Goal: Task Accomplishment & Management: Manage account settings

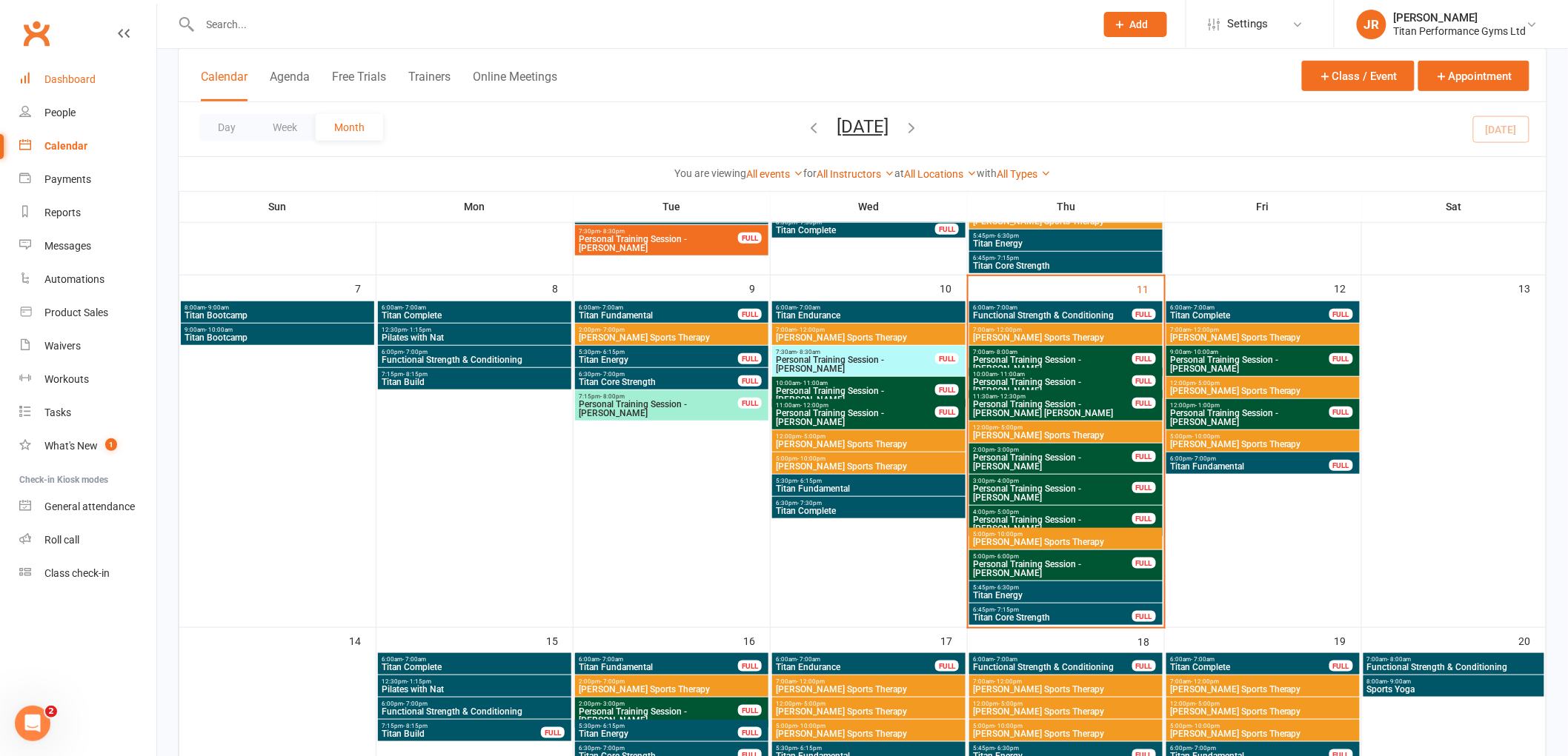
scroll to position [329, 0]
click at [247, 31] on input "text" at bounding box center [640, 24] width 889 height 21
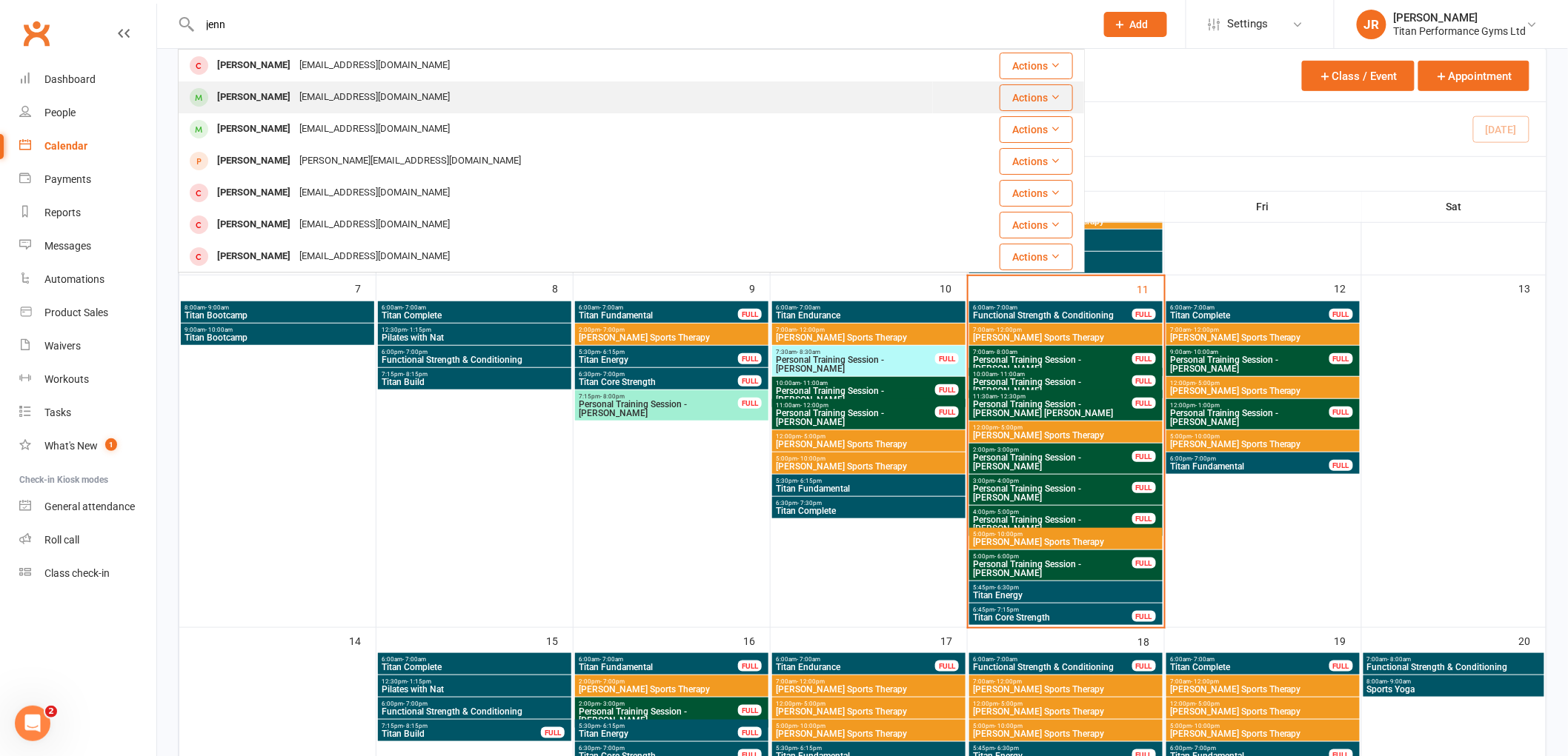
type input "jenn"
click at [313, 97] on div "[EMAIL_ADDRESS][DOMAIN_NAME]" at bounding box center [375, 98] width 159 height 22
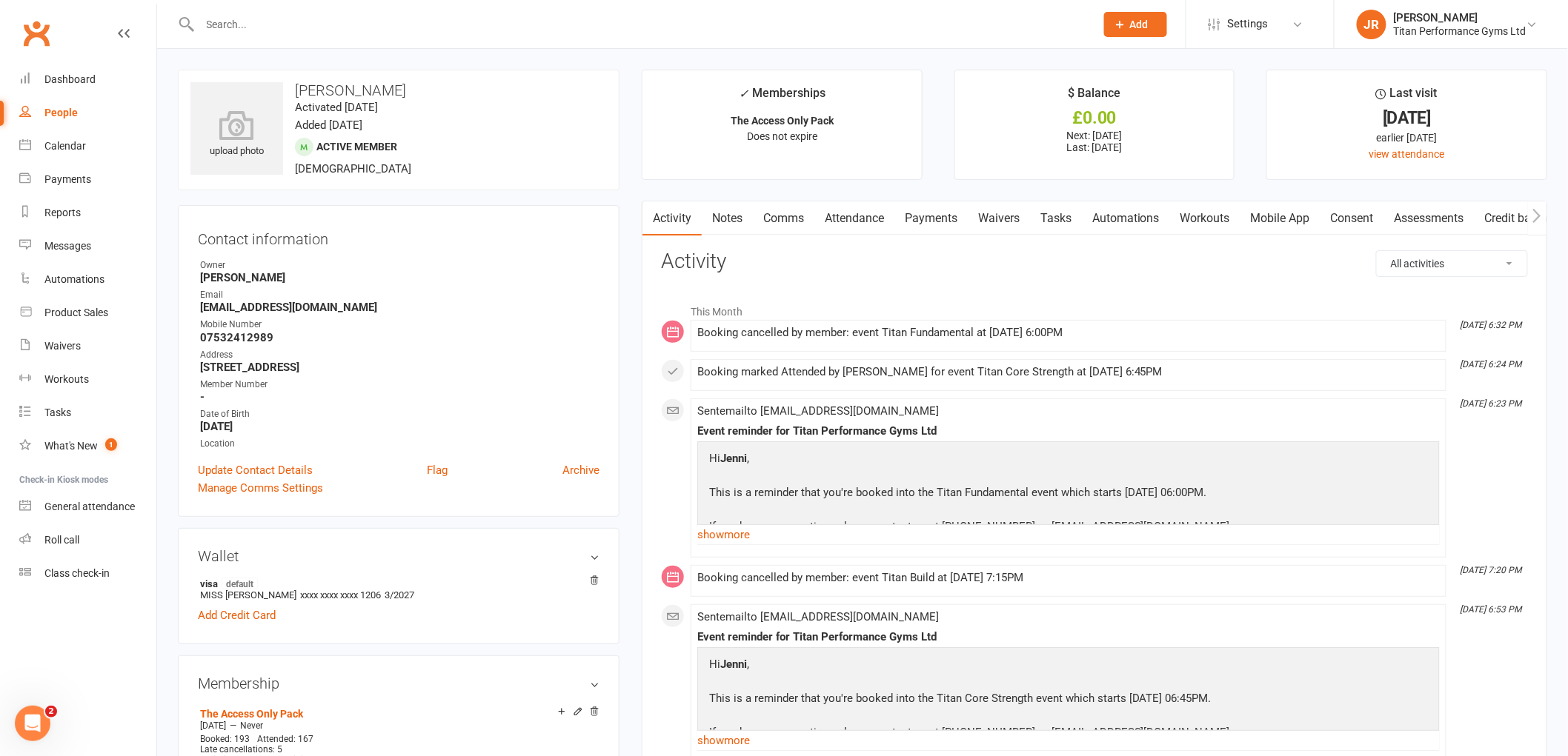
click at [936, 216] on link "Payments" at bounding box center [931, 218] width 73 height 34
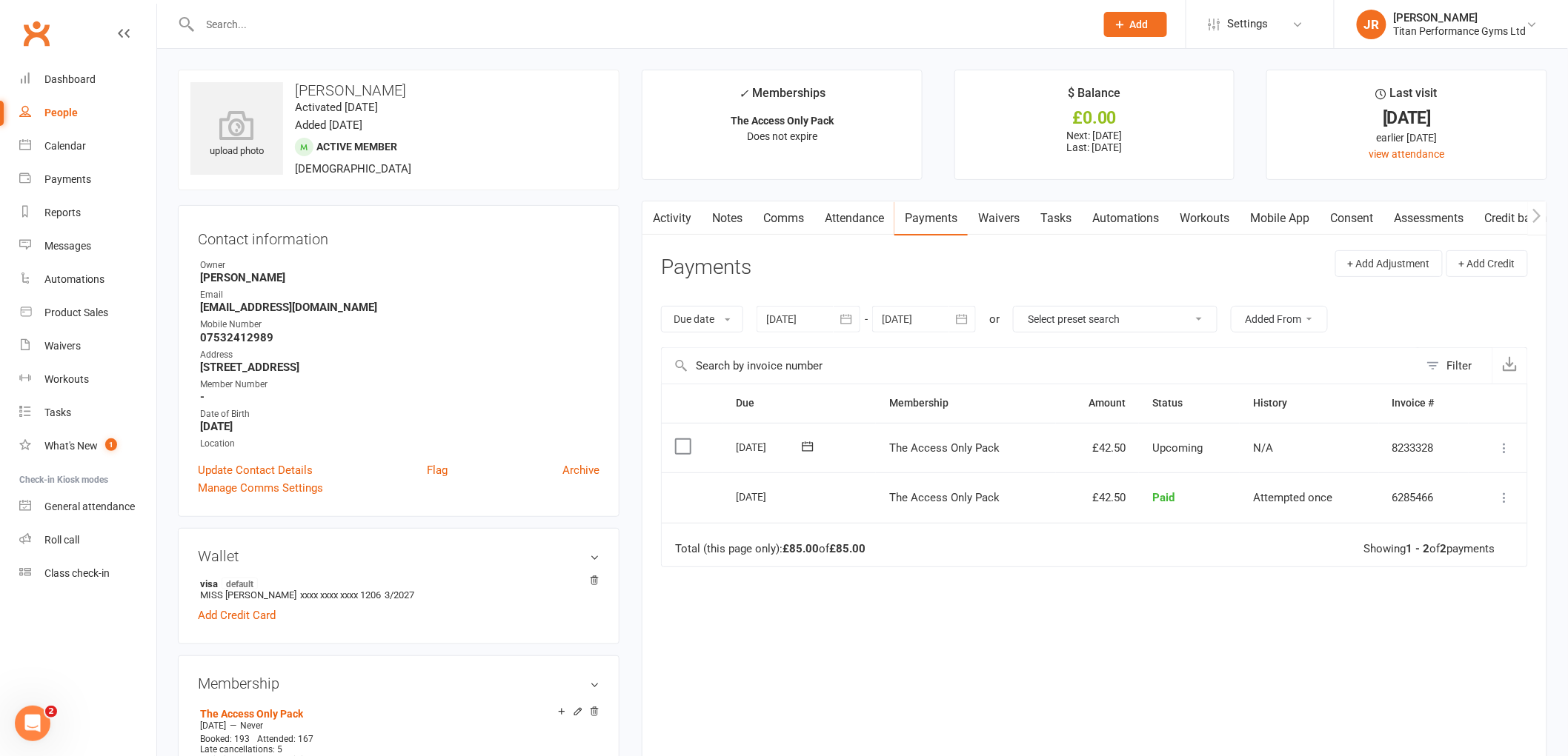
click at [1504, 442] on icon at bounding box center [1504, 448] width 15 height 15
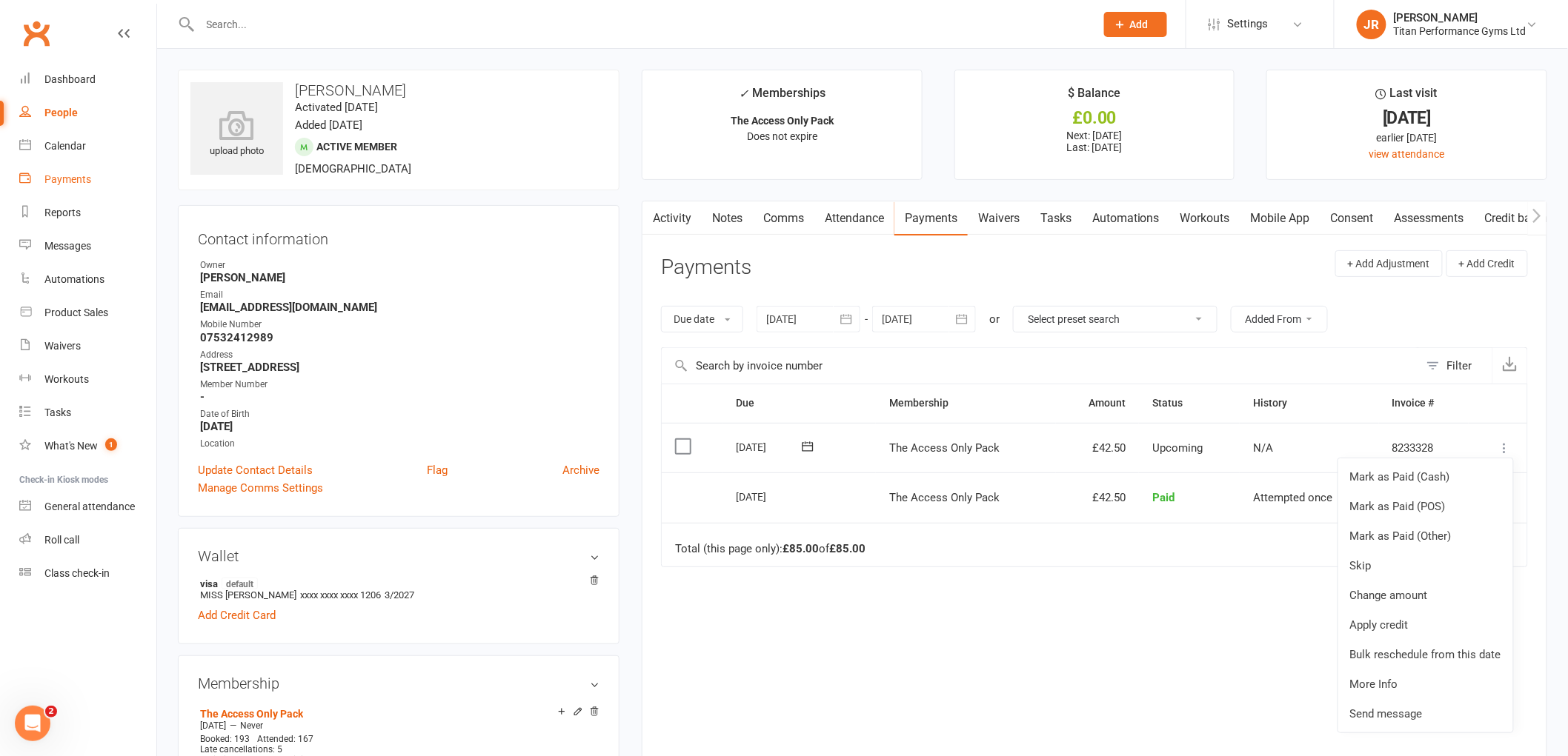
click at [54, 183] on div "Payments" at bounding box center [68, 179] width 47 height 12
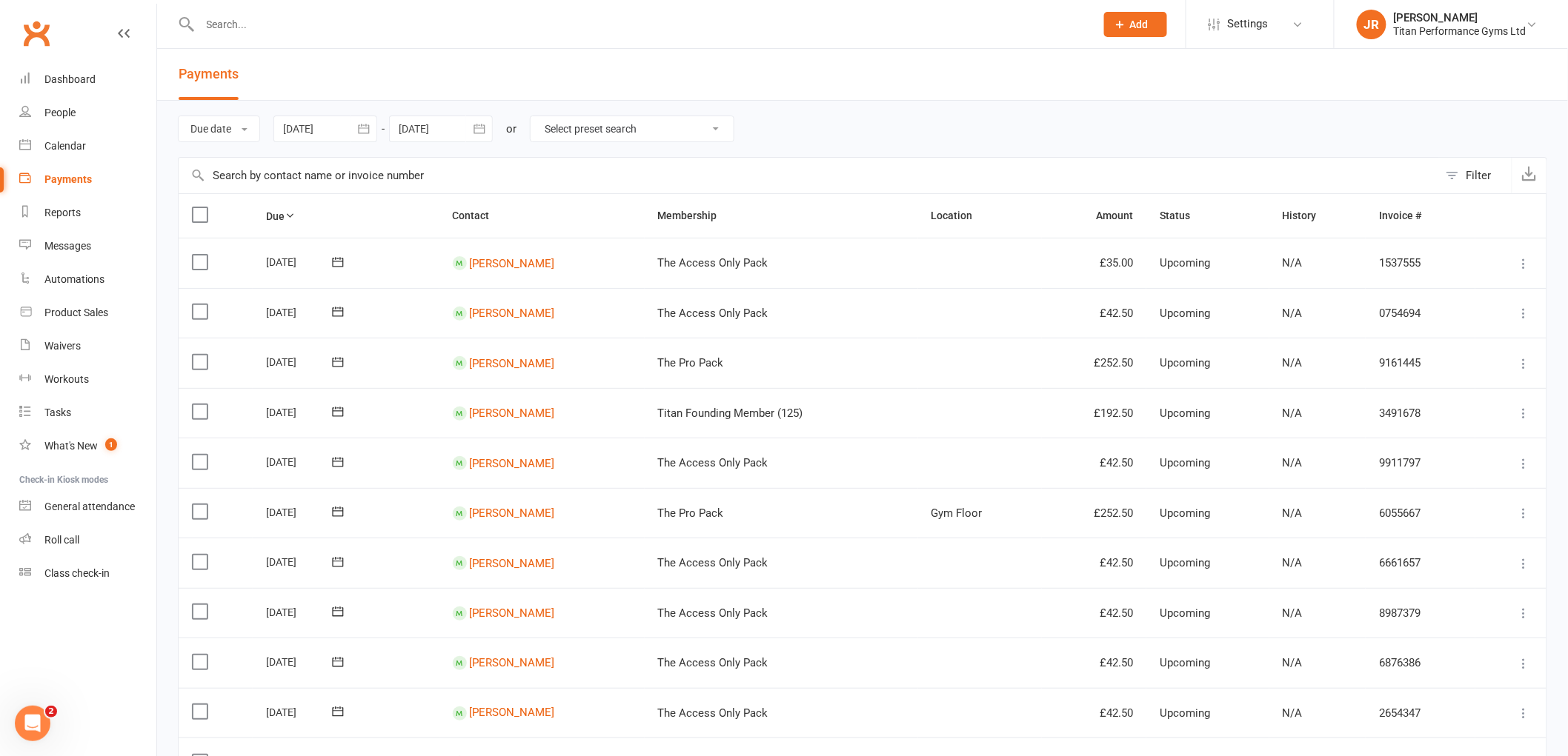
click at [364, 176] on input "text" at bounding box center [808, 175] width 1260 height 36
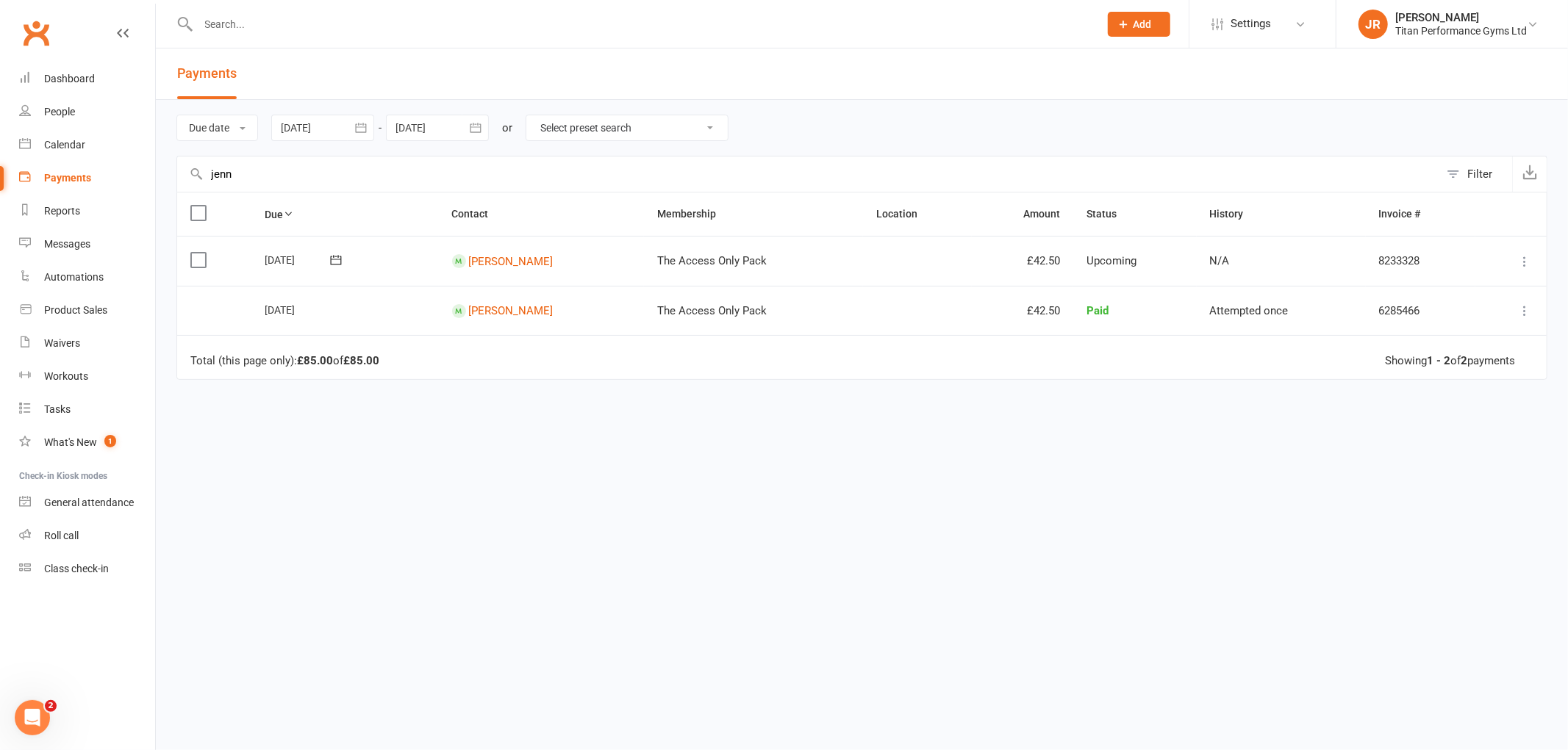
type input "jenn"
click at [1526, 261] on icon at bounding box center [1524, 261] width 15 height 15
click at [1441, 382] on link "Skip" at bounding box center [1446, 378] width 174 height 29
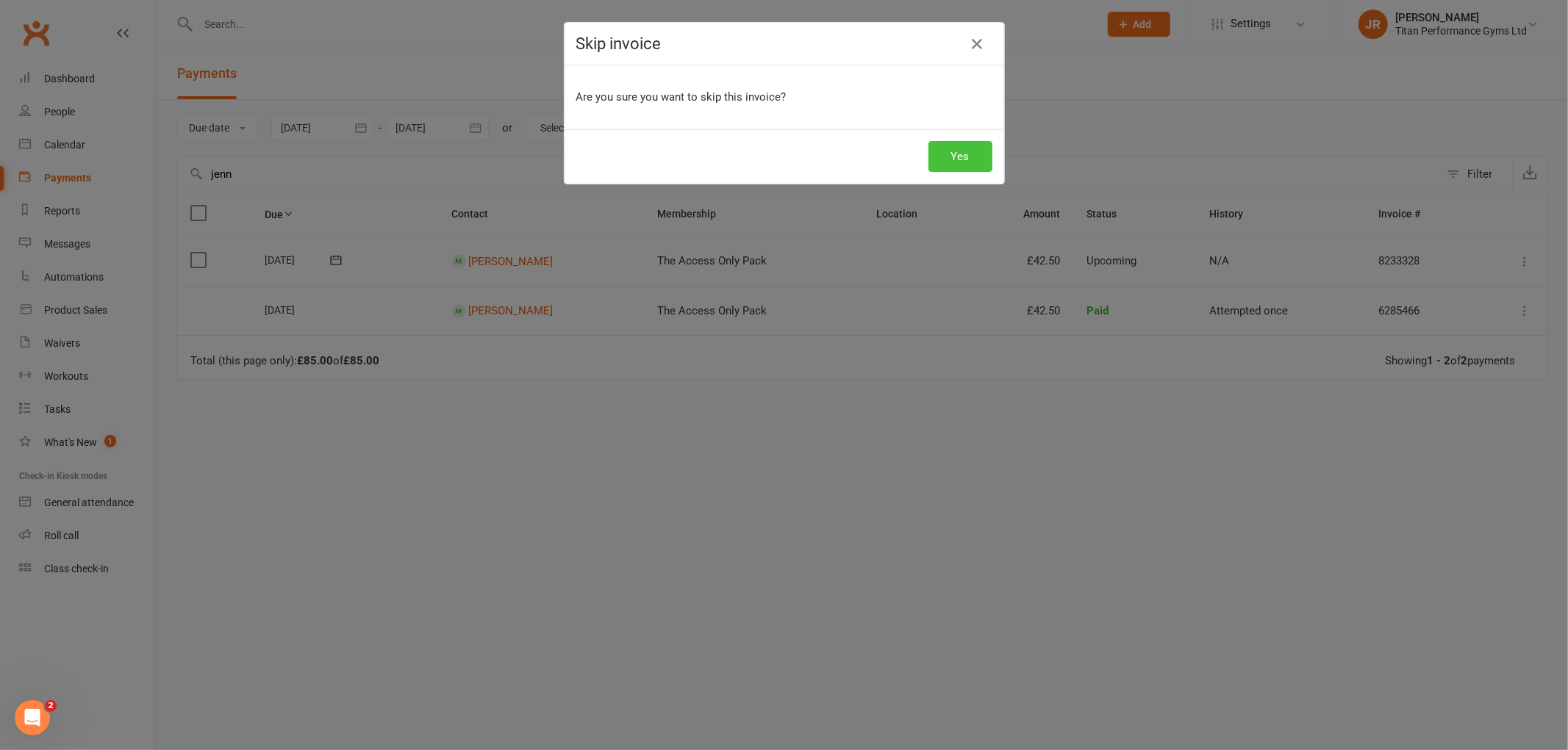
click at [976, 152] on button "Yes" at bounding box center [960, 156] width 64 height 31
